Goal: Entertainment & Leisure: Consume media (video, audio)

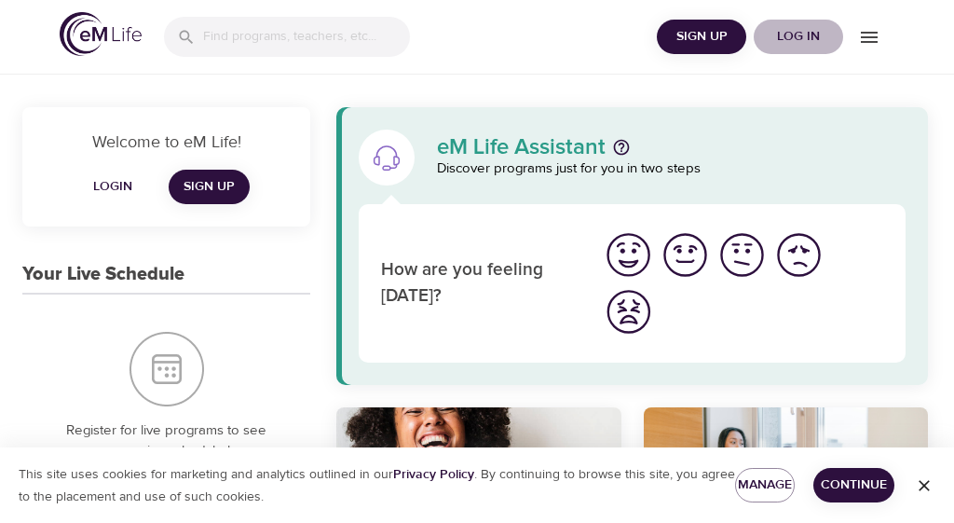
click at [803, 41] on span "Log in" at bounding box center [799, 36] width 75 height 23
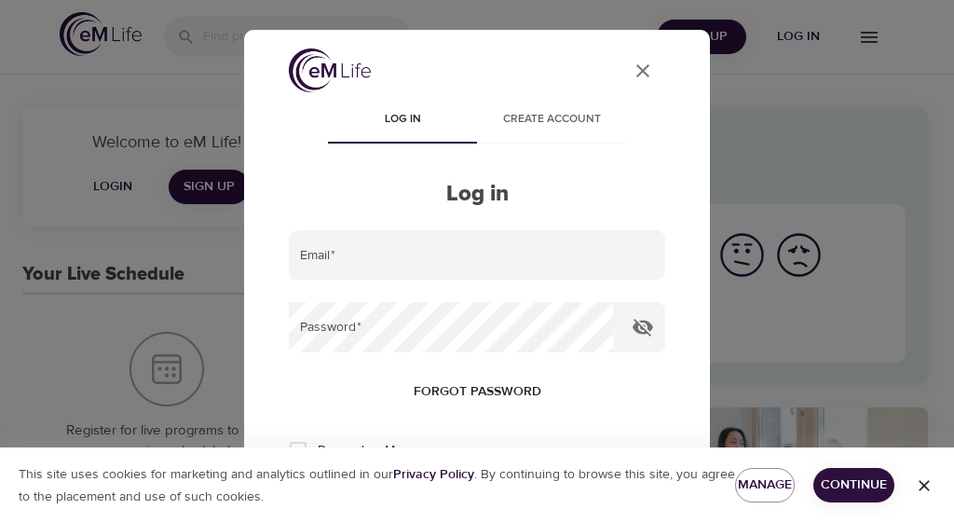
click at [341, 251] on input "email" at bounding box center [477, 255] width 377 height 50
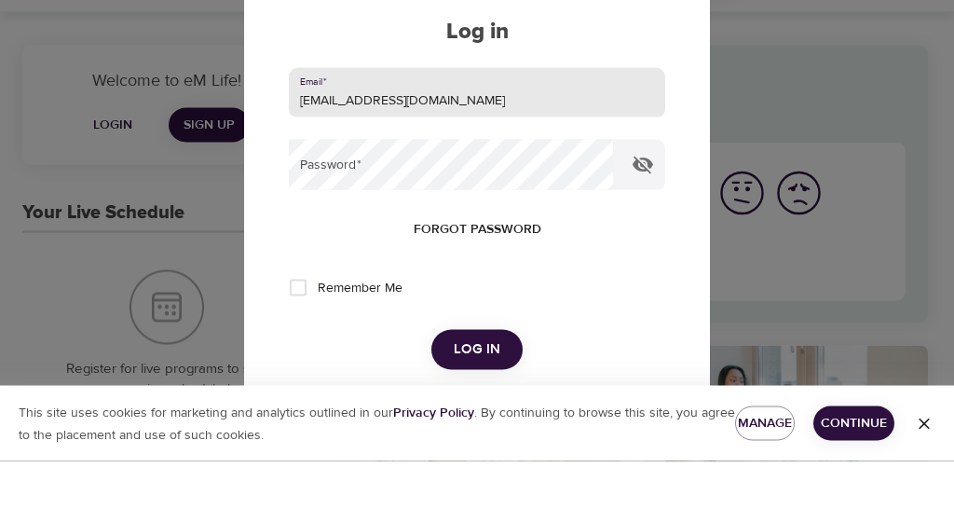
scroll to position [105, 0]
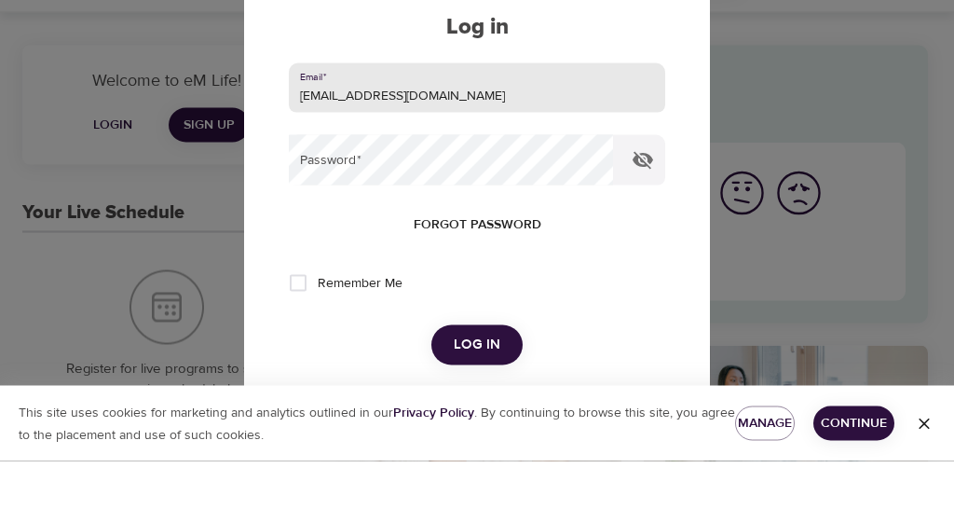
type input "[EMAIL_ADDRESS][DOMAIN_NAME]"
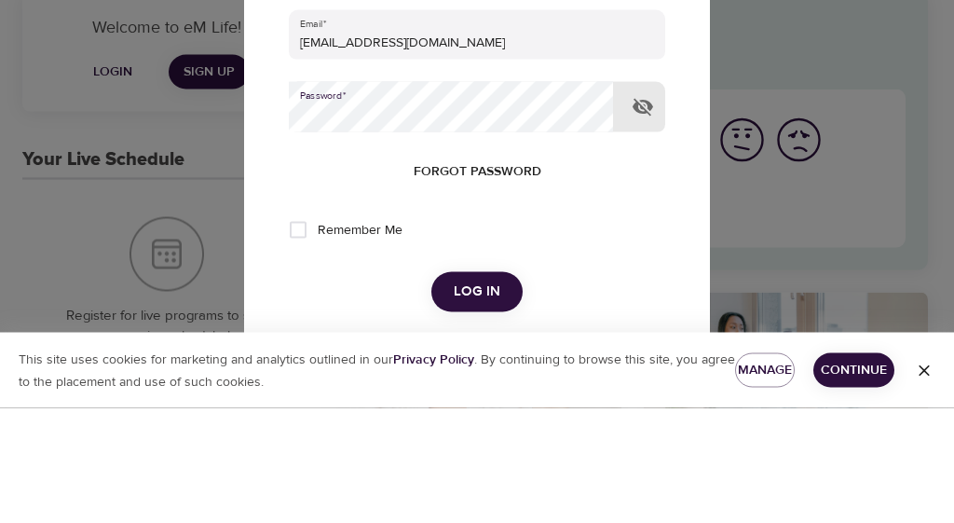
click at [476, 387] on button "Log in" at bounding box center [477, 406] width 91 height 39
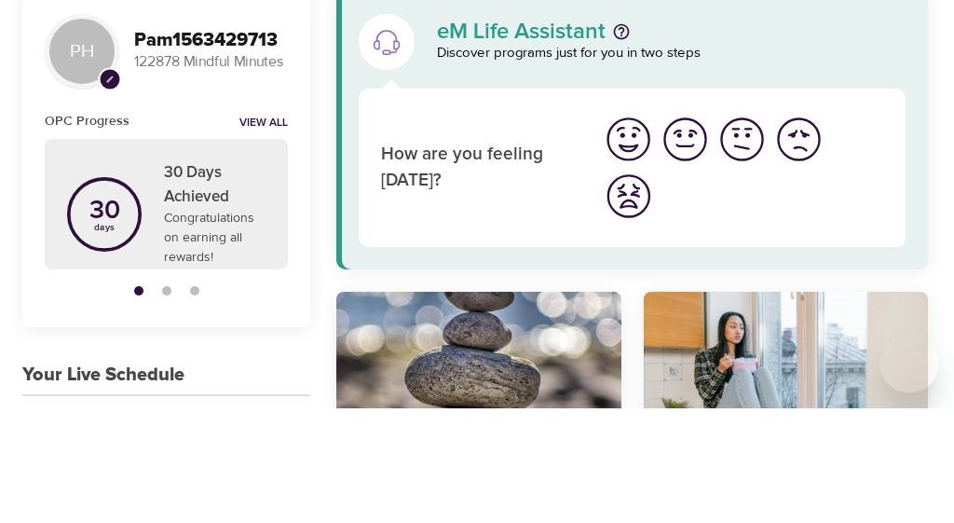
scroll to position [116, 0]
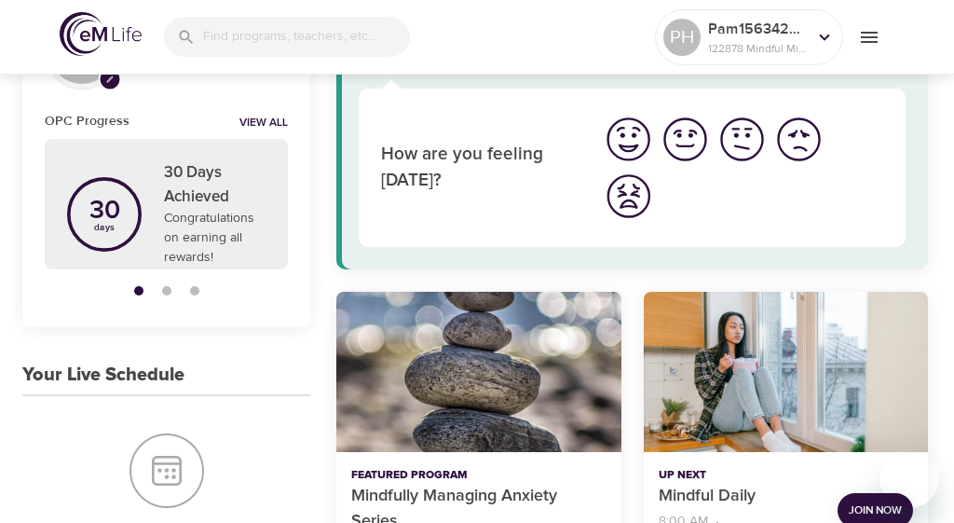
click at [886, 501] on span "Join Now" at bounding box center [875, 511] width 53 height 20
click at [868, 501] on span "Join Now" at bounding box center [875, 511] width 53 height 20
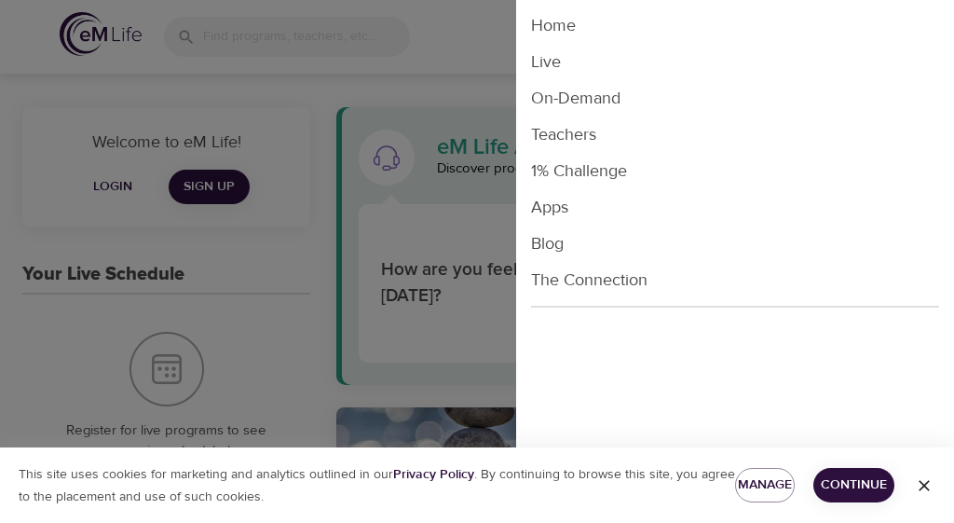
scroll to position [240, 0]
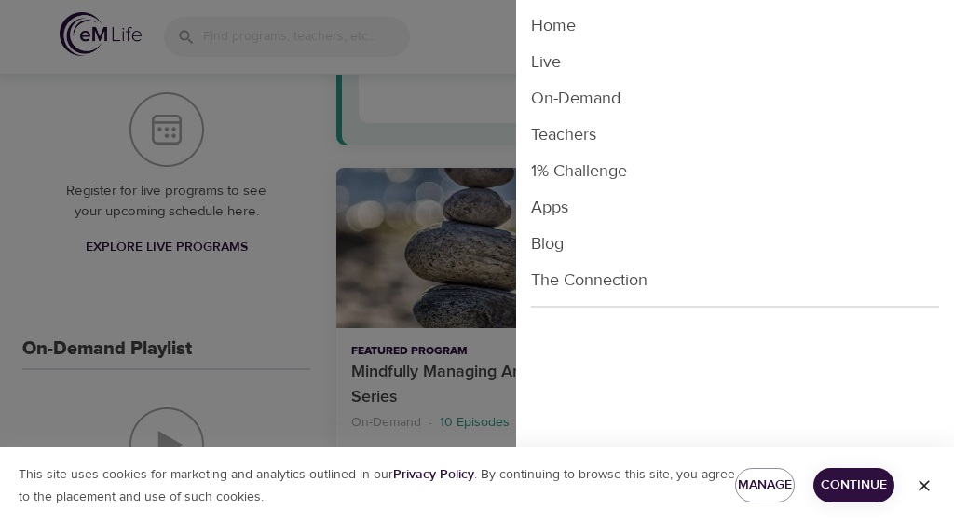
click at [556, 66] on li "Live" at bounding box center [735, 62] width 438 height 36
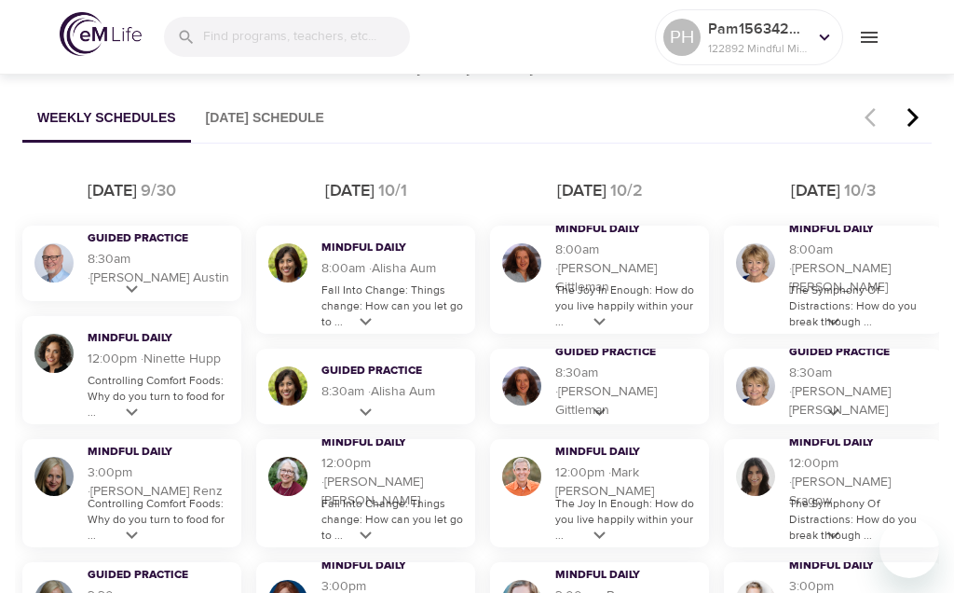
scroll to position [1022, 0]
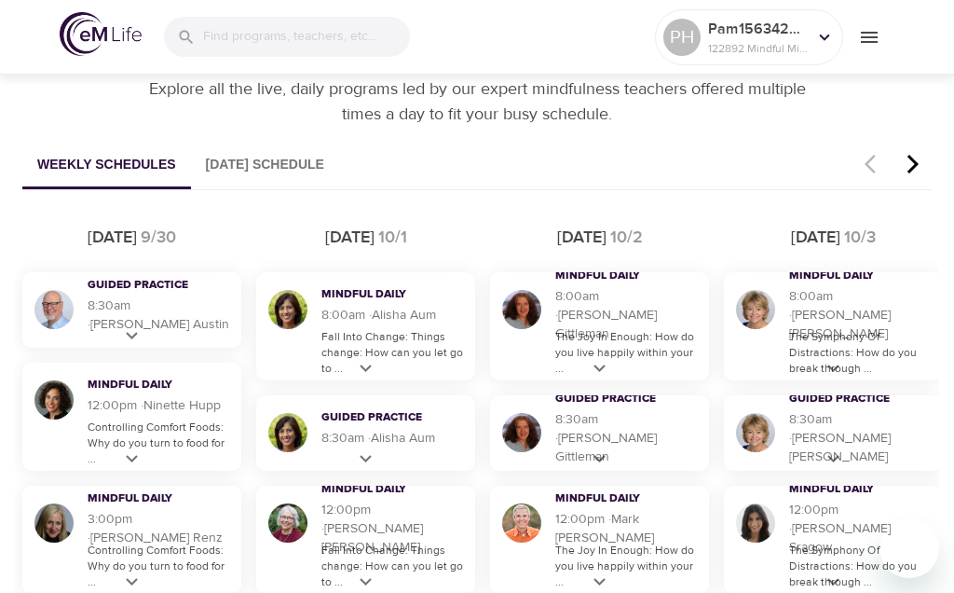
click at [619, 332] on p "The Joy In Enough: How do you live happily within your ..." at bounding box center [628, 353] width 144 height 48
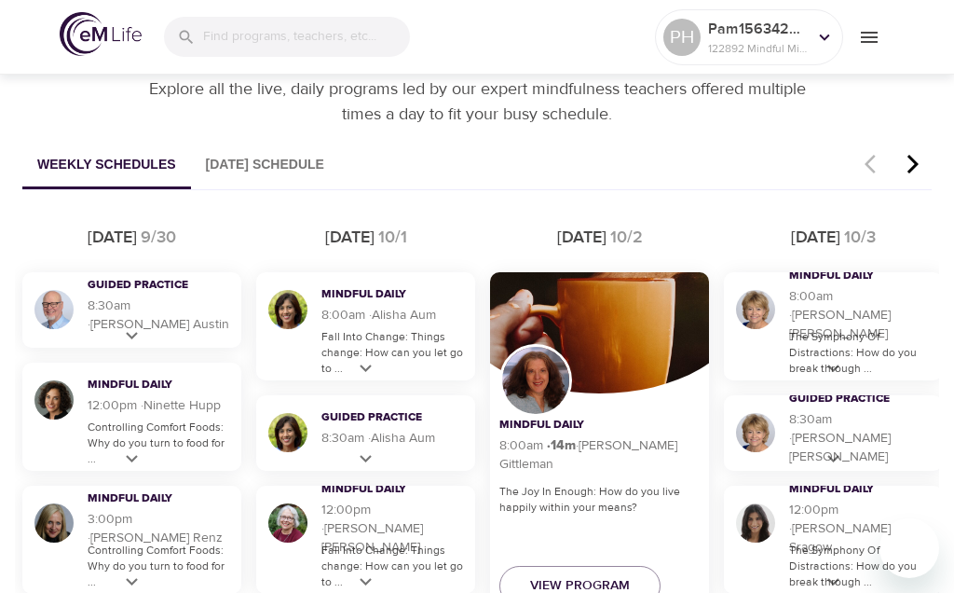
scroll to position [1071, 0]
